Goal: Book appointment/travel/reservation

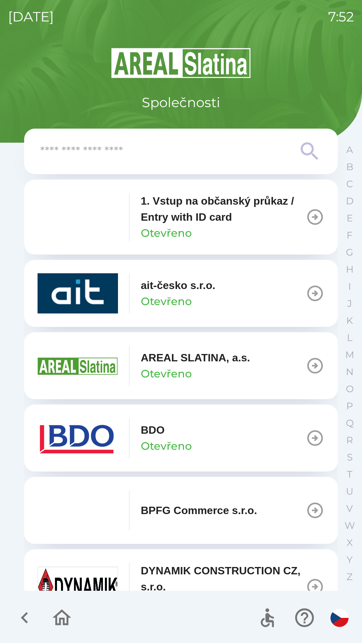
click at [58, 622] on icon "button" at bounding box center [62, 618] width 22 height 22
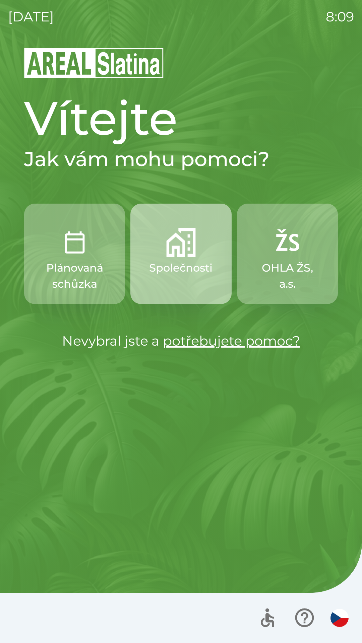
click at [175, 273] on p "Společnosti" at bounding box center [180, 268] width 63 height 16
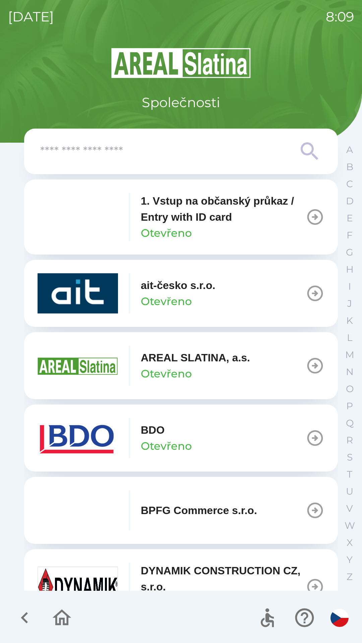
click at [269, 443] on button "BDO Otevřeno" at bounding box center [181, 438] width 314 height 67
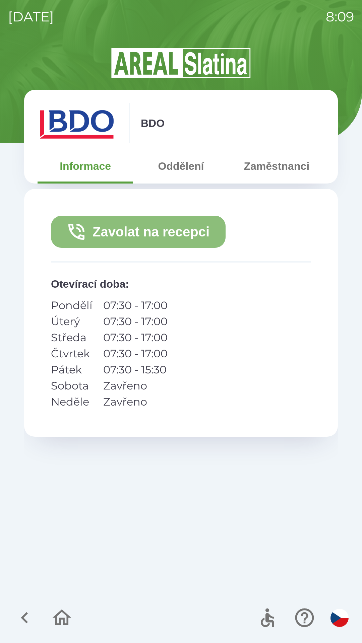
click at [135, 228] on button "Zavolat na recepci" at bounding box center [138, 232] width 175 height 32
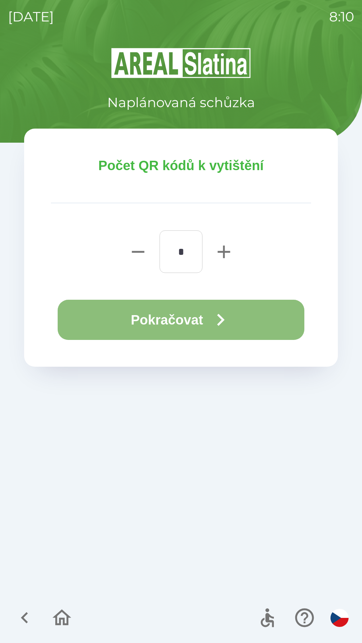
click at [144, 315] on button "Pokračovat" at bounding box center [181, 320] width 247 height 40
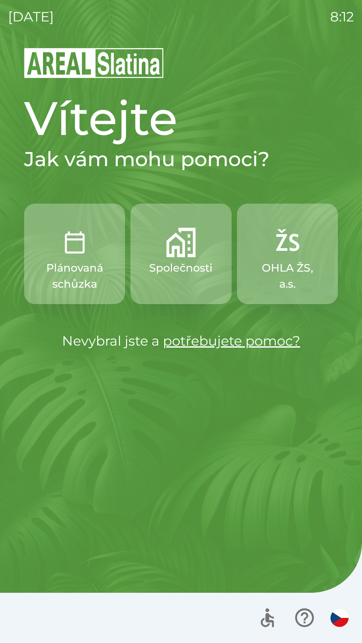
click at [195, 264] on p "Společnosti" at bounding box center [180, 268] width 63 height 16
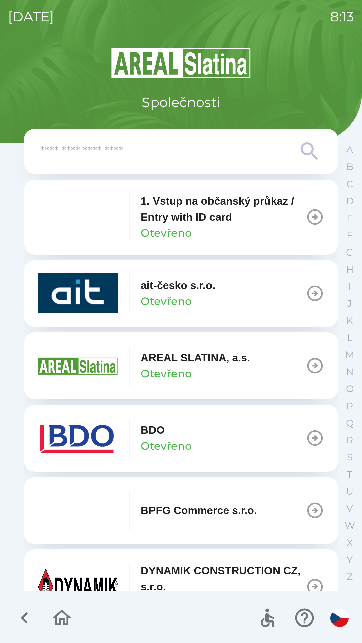
click at [93, 439] on img "button" at bounding box center [78, 438] width 80 height 40
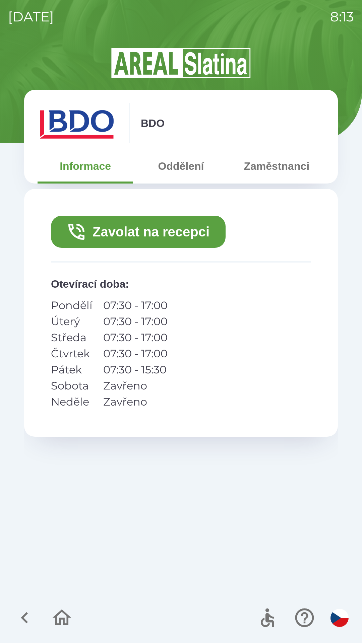
click at [166, 233] on button "Zavolat na recepci" at bounding box center [138, 232] width 175 height 32
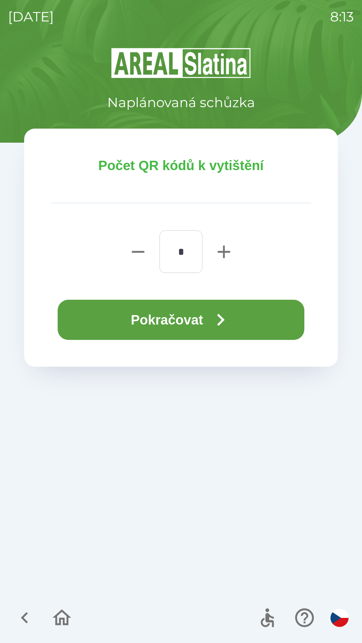
click at [174, 315] on button "Pokračovat" at bounding box center [181, 320] width 247 height 40
